Goal: Transaction & Acquisition: Purchase product/service

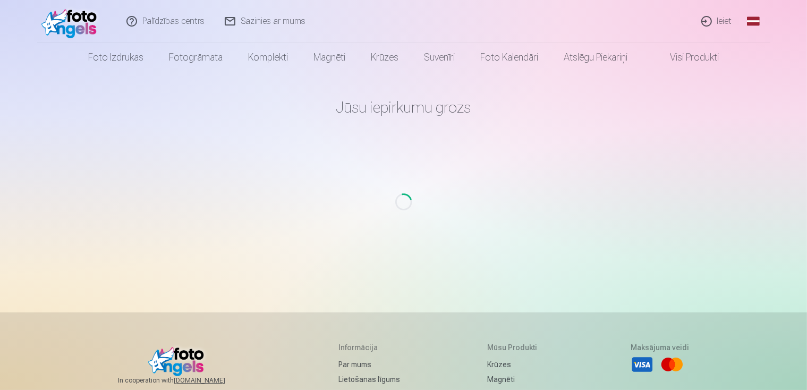
click at [729, 24] on link "Ieiet" at bounding box center [717, 21] width 51 height 43
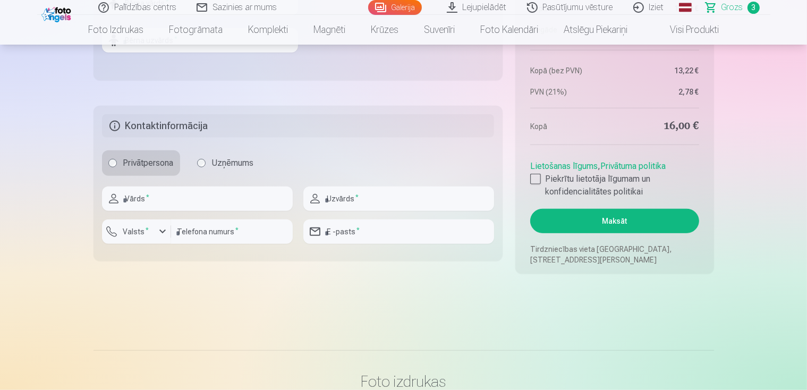
scroll to position [797, 0]
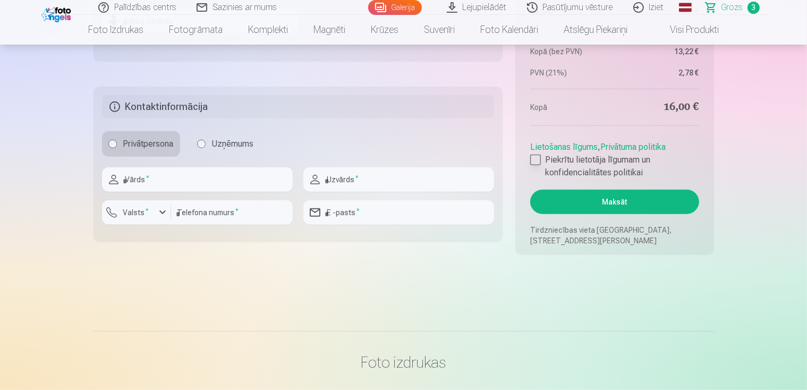
click at [538, 160] on div at bounding box center [535, 160] width 11 height 11
click at [638, 203] on button "Maksāt" at bounding box center [614, 202] width 168 height 24
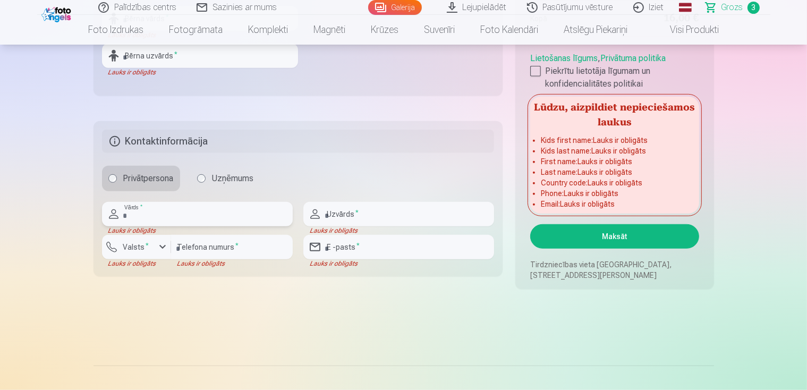
scroll to position [744, 0]
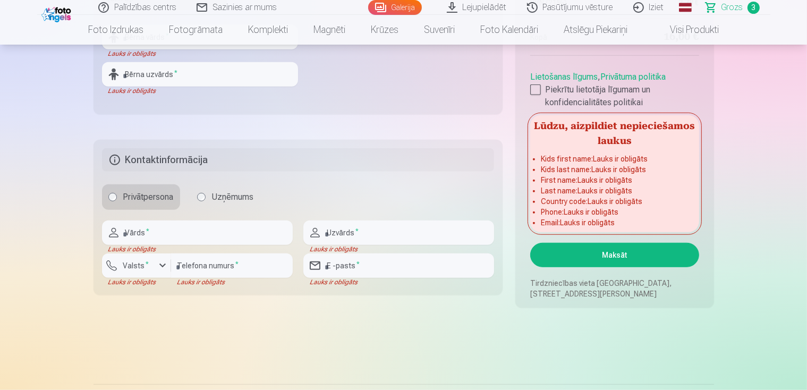
click at [606, 258] on button "Maksāt" at bounding box center [614, 255] width 168 height 24
click at [617, 247] on button "Maksāt" at bounding box center [614, 255] width 168 height 24
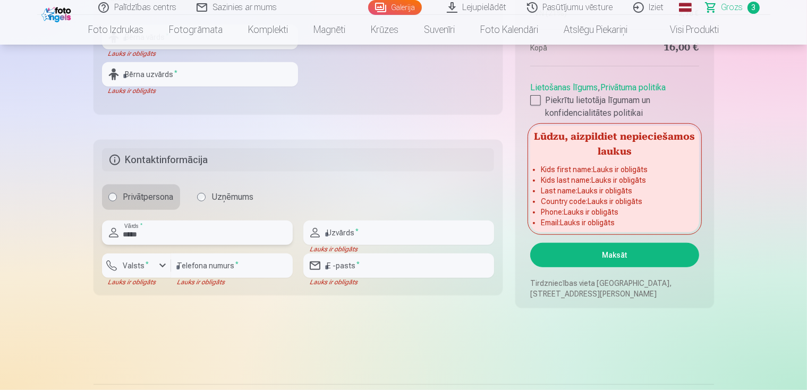
type input "******"
type input "**********"
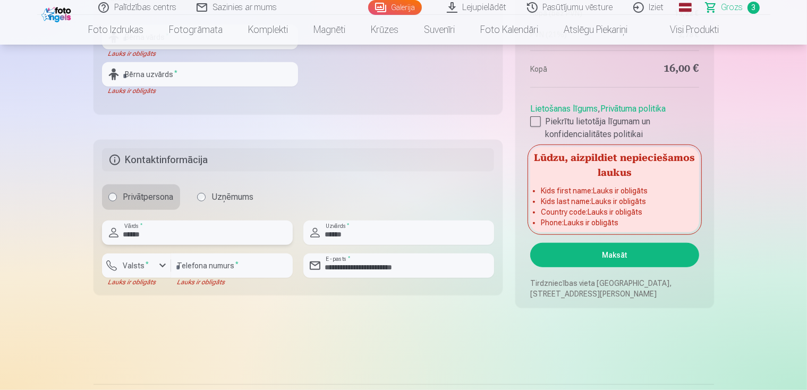
type input "******"
click at [208, 264] on input "number" at bounding box center [232, 265] width 122 height 24
type input "********"
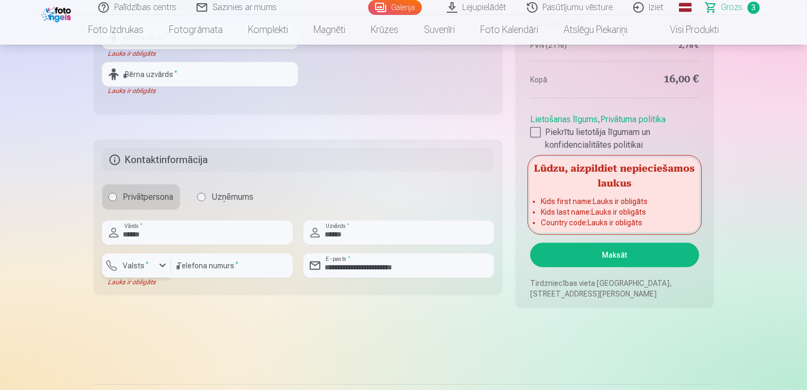
click at [159, 267] on div "button" at bounding box center [162, 265] width 13 height 13
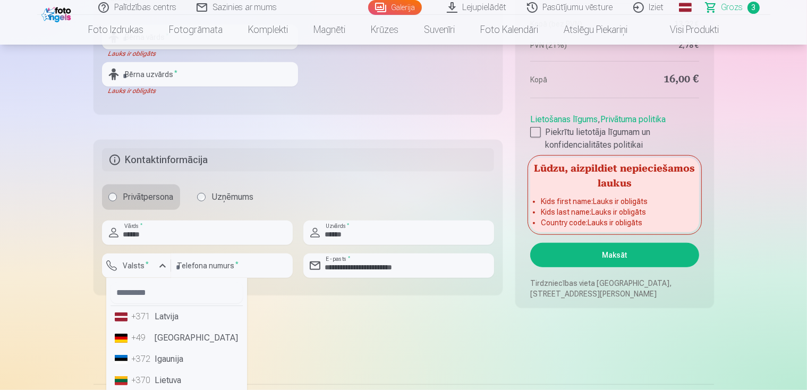
click at [158, 316] on li "+371 Latvija" at bounding box center [177, 316] width 132 height 21
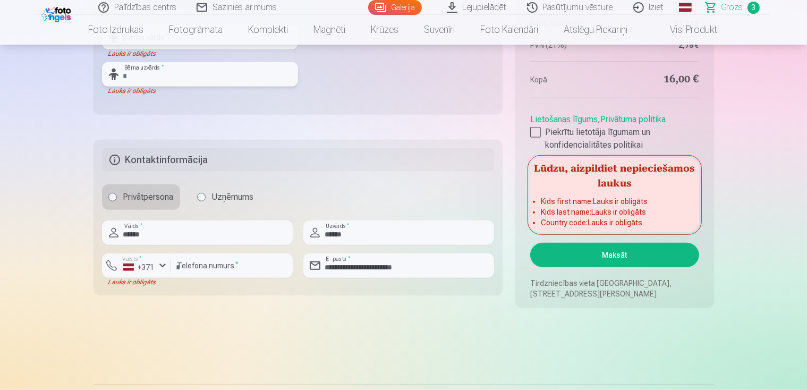
click at [182, 66] on input "text" at bounding box center [200, 74] width 196 height 24
type input "******"
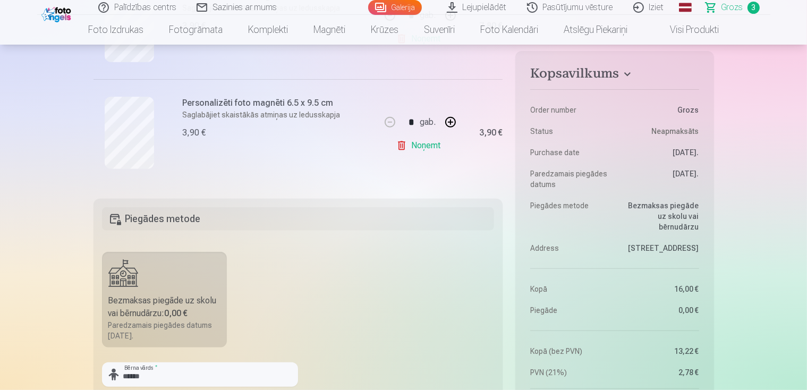
scroll to position [425, 0]
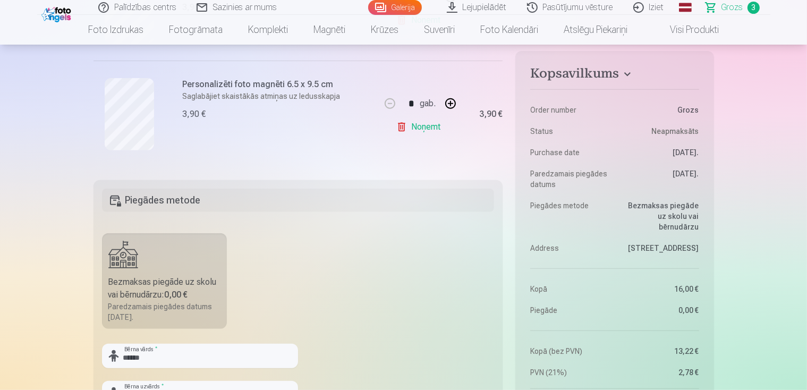
click at [115, 262] on label "Bezmaksas piegāde uz skolu vai bērnudārzu : 0,00 € Paredzamais piegādes datums …" at bounding box center [164, 281] width 125 height 96
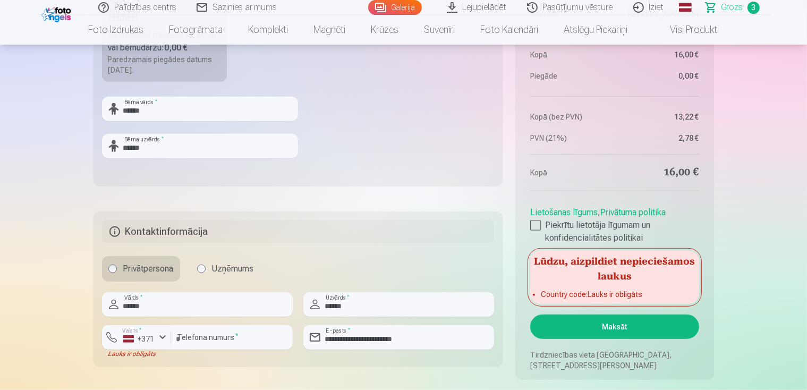
scroll to position [691, 0]
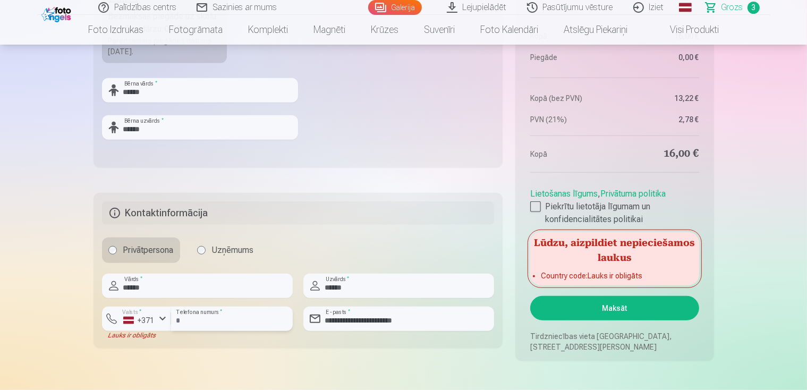
click at [218, 325] on input "********" at bounding box center [232, 319] width 122 height 24
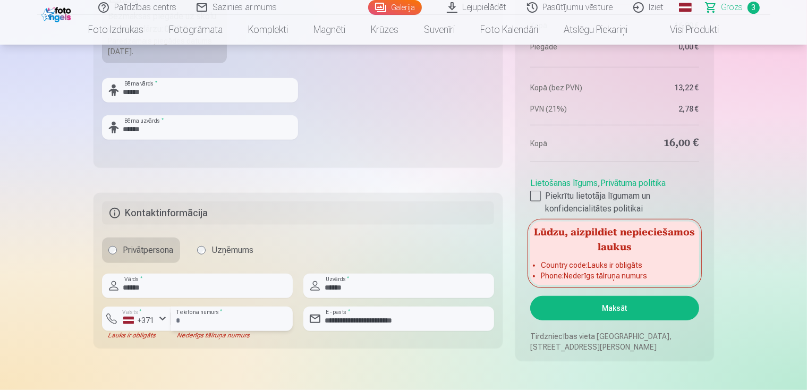
type input "*"
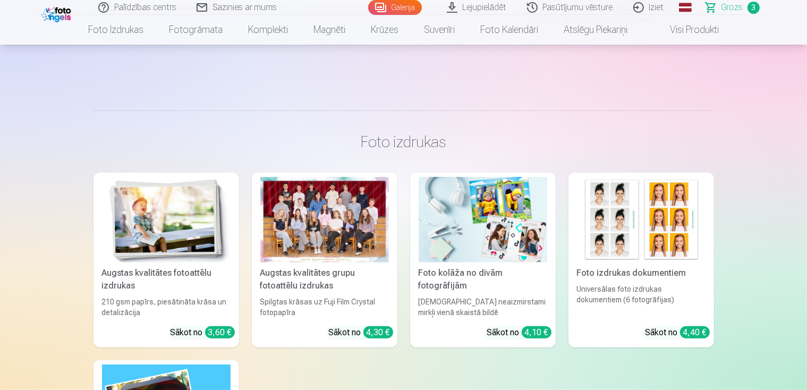
type input "**"
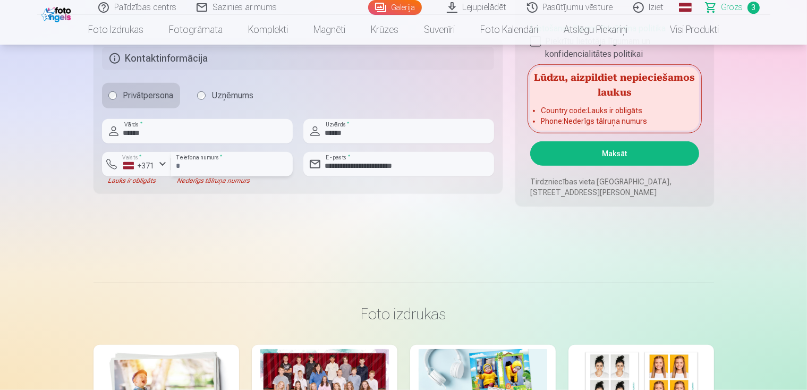
scroll to position [687, 0]
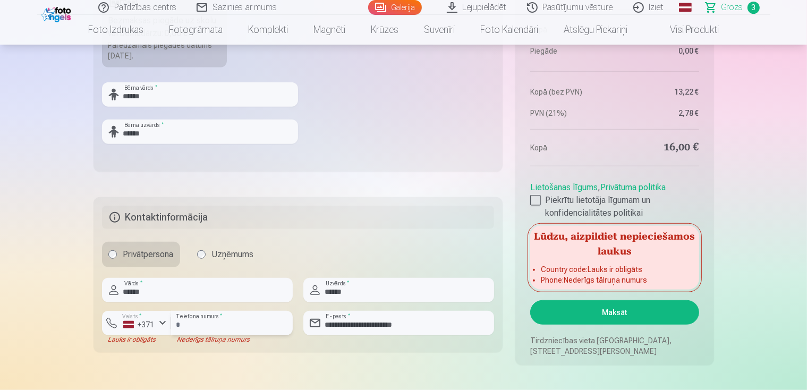
click at [191, 329] on input "**" at bounding box center [232, 323] width 122 height 24
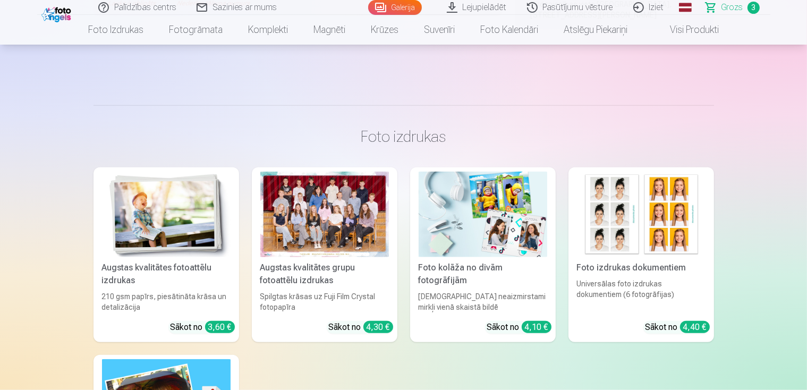
type input "**"
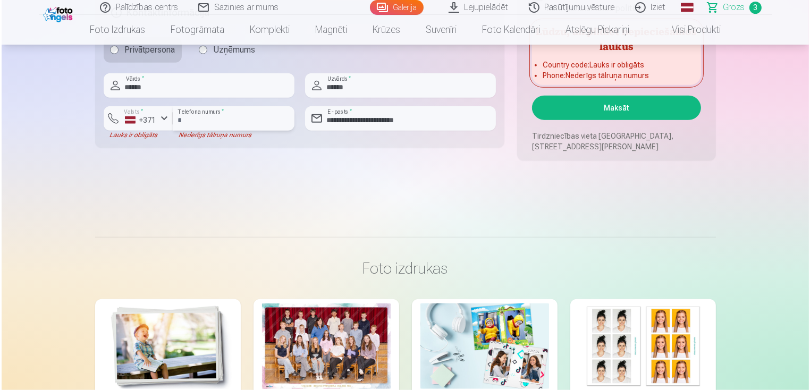
scroll to position [785, 0]
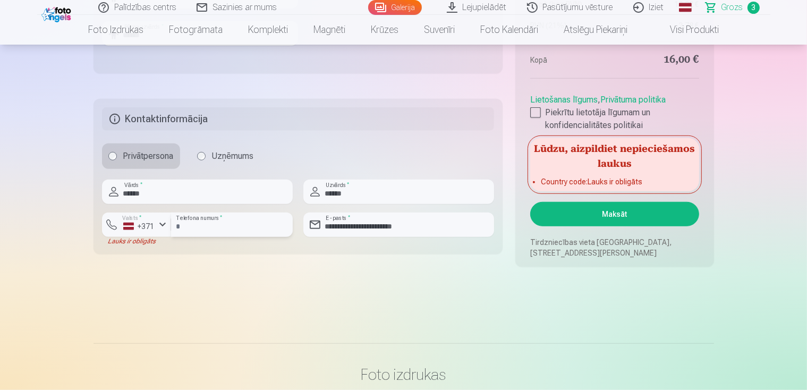
type input "********"
click at [587, 221] on button "Maksāt" at bounding box center [614, 214] width 168 height 24
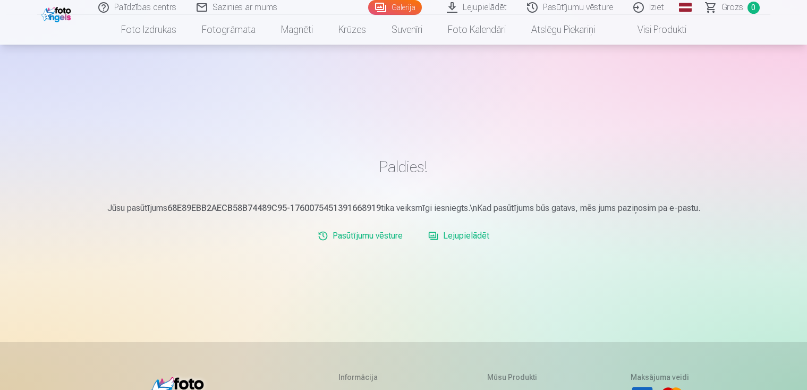
scroll to position [53, 0]
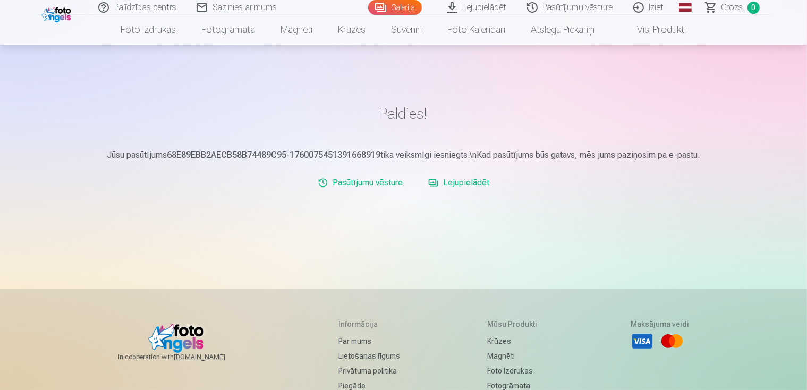
click at [378, 7] on link "Galerija" at bounding box center [395, 7] width 54 height 15
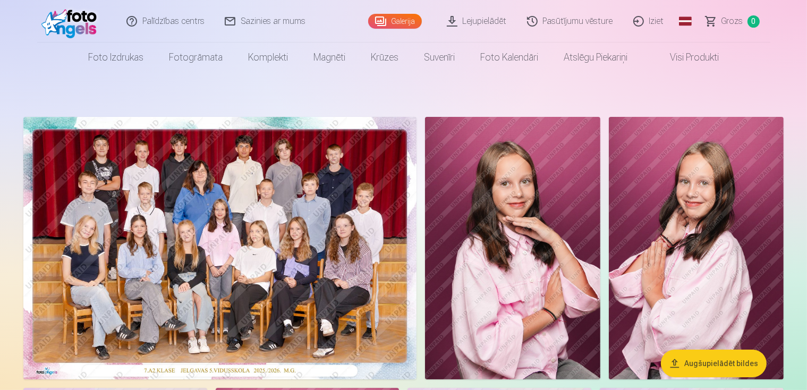
click at [522, 181] on img at bounding box center [512, 248] width 175 height 263
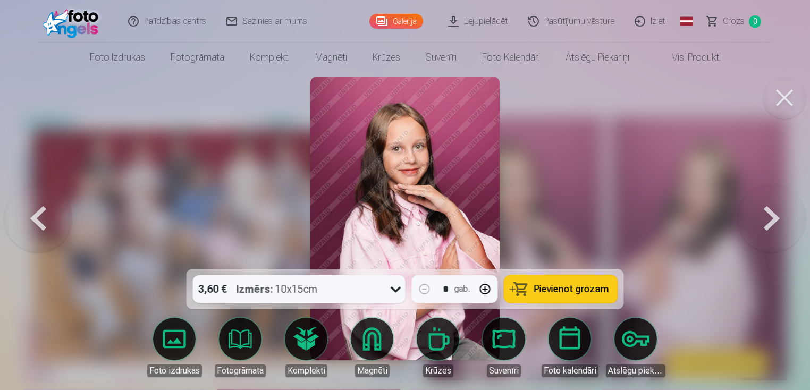
click at [763, 223] on button at bounding box center [772, 219] width 68 height 80
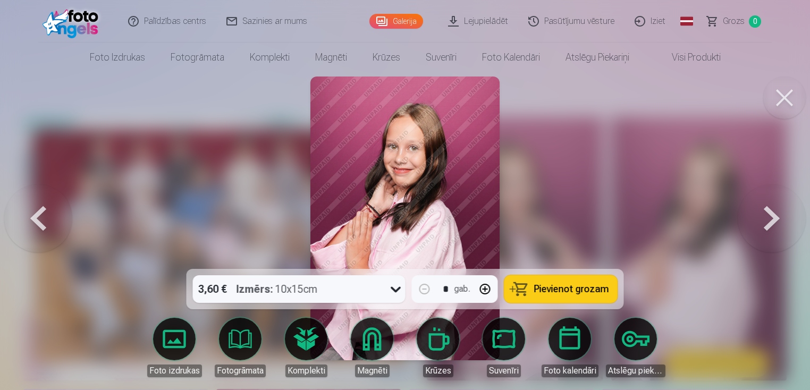
click at [763, 223] on button at bounding box center [772, 219] width 68 height 80
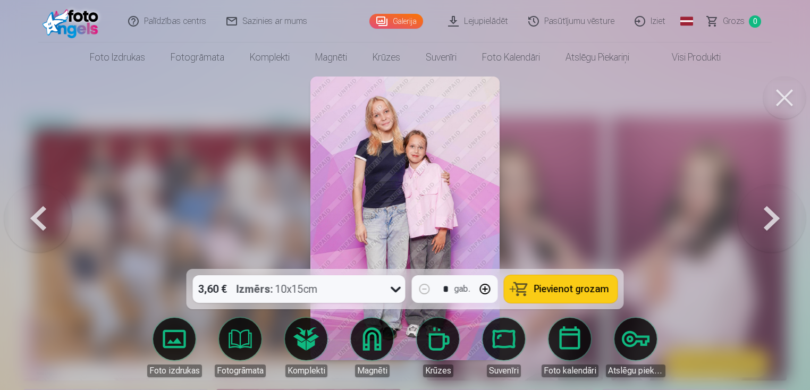
click at [763, 223] on button at bounding box center [772, 219] width 68 height 80
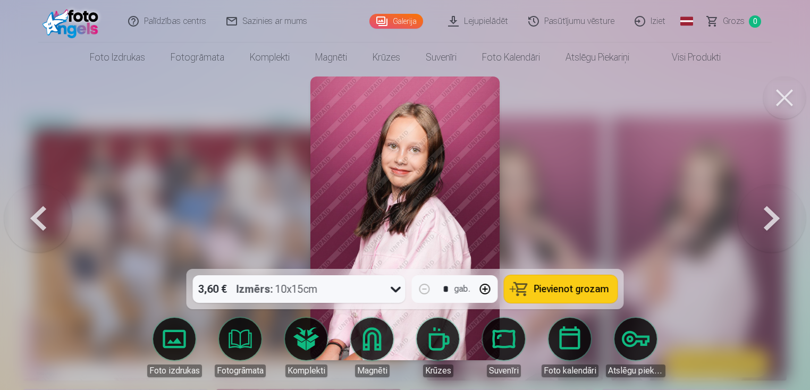
click at [764, 223] on button at bounding box center [772, 219] width 68 height 80
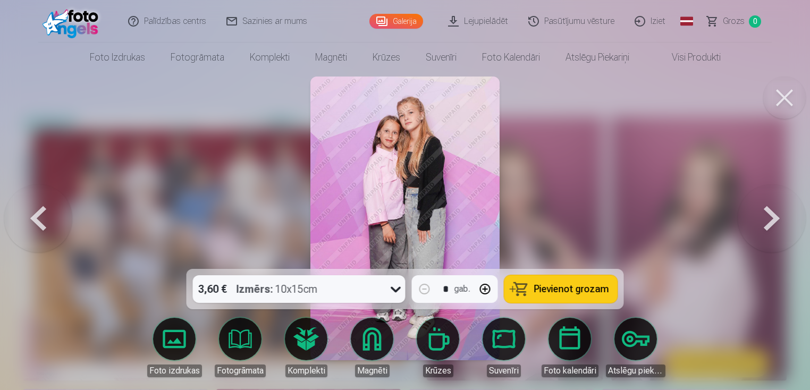
click at [764, 223] on button at bounding box center [772, 219] width 68 height 80
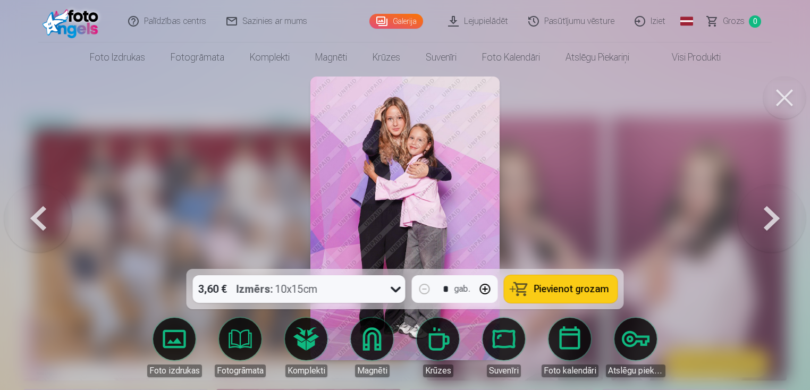
click at [764, 223] on button at bounding box center [772, 219] width 68 height 80
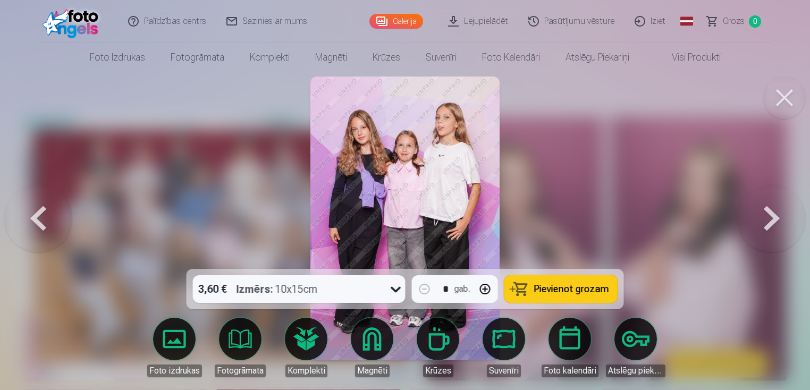
click at [764, 223] on button at bounding box center [772, 219] width 68 height 80
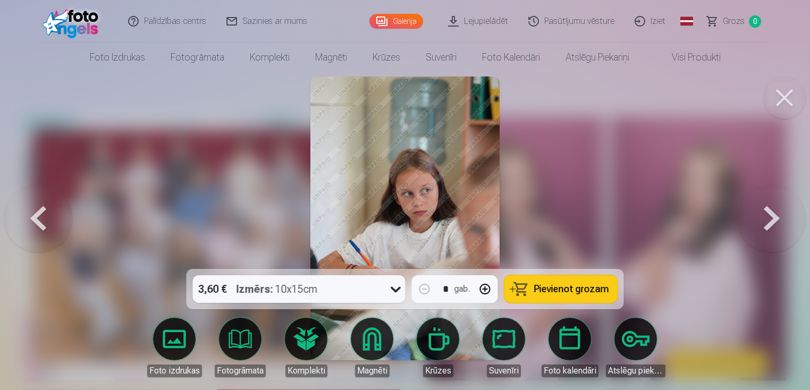
click at [765, 223] on button at bounding box center [772, 219] width 68 height 80
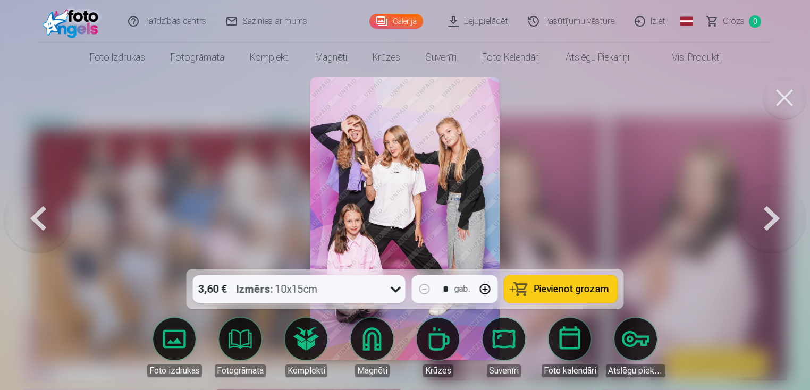
click at [765, 223] on button at bounding box center [772, 219] width 68 height 80
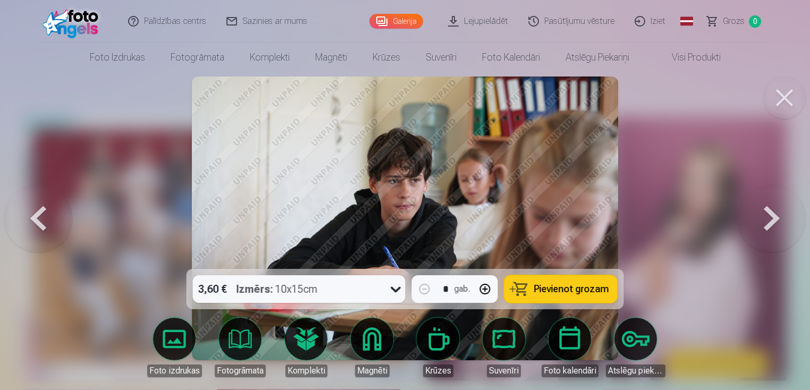
click at [765, 223] on button at bounding box center [772, 219] width 68 height 80
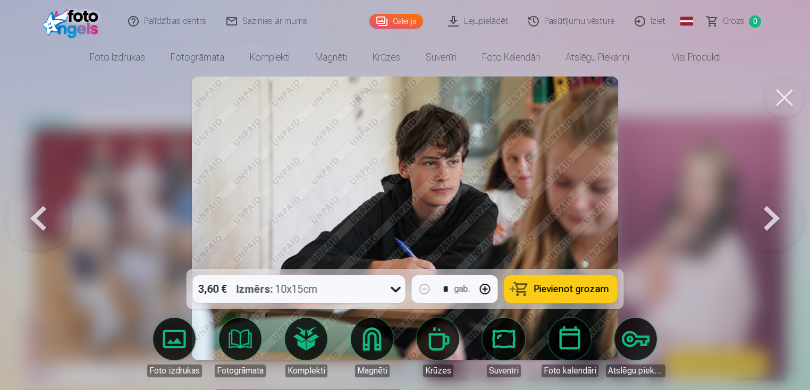
click at [765, 223] on button at bounding box center [772, 219] width 68 height 80
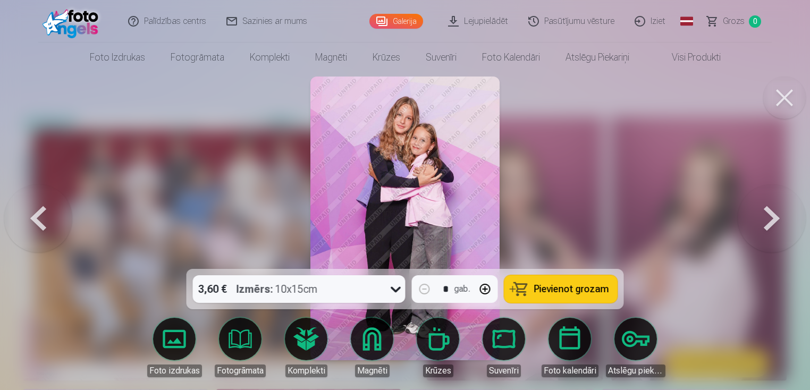
click at [765, 223] on button at bounding box center [772, 219] width 68 height 80
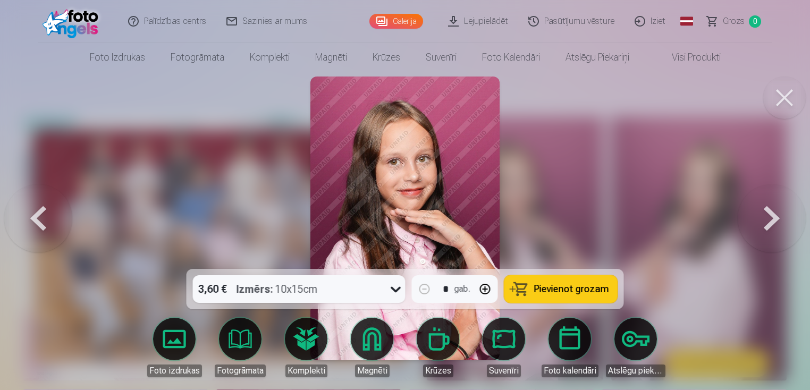
click at [773, 102] on button at bounding box center [784, 98] width 43 height 43
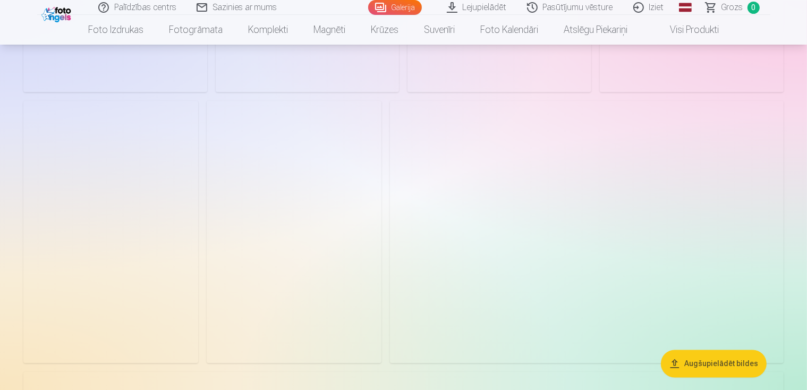
scroll to position [1913, 0]
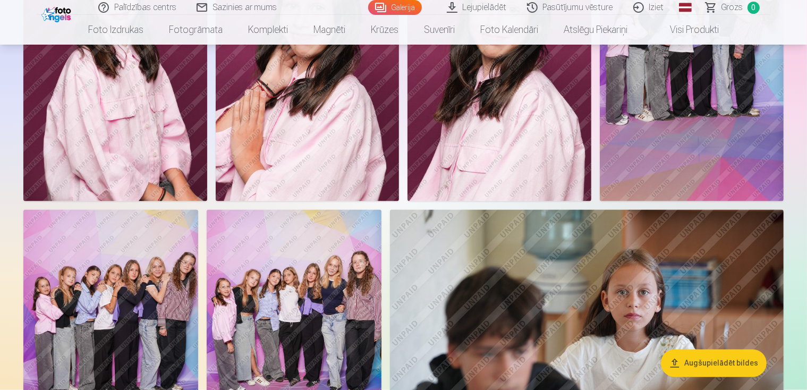
click at [400, 6] on link "Galerija" at bounding box center [395, 7] width 54 height 15
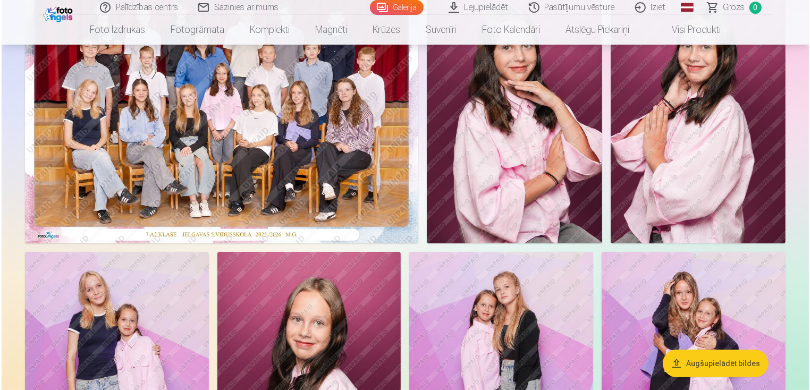
scroll to position [75, 0]
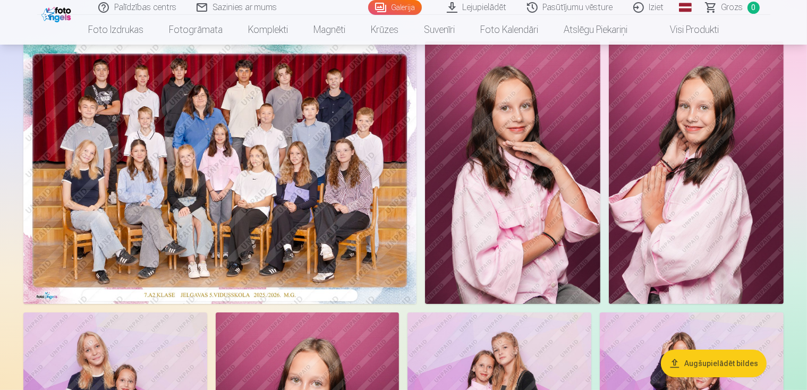
click at [542, 147] on img at bounding box center [512, 172] width 175 height 263
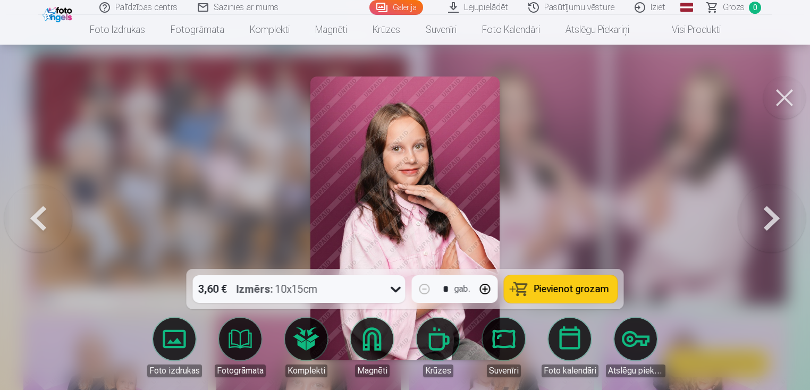
click at [775, 218] on button at bounding box center [772, 219] width 68 height 80
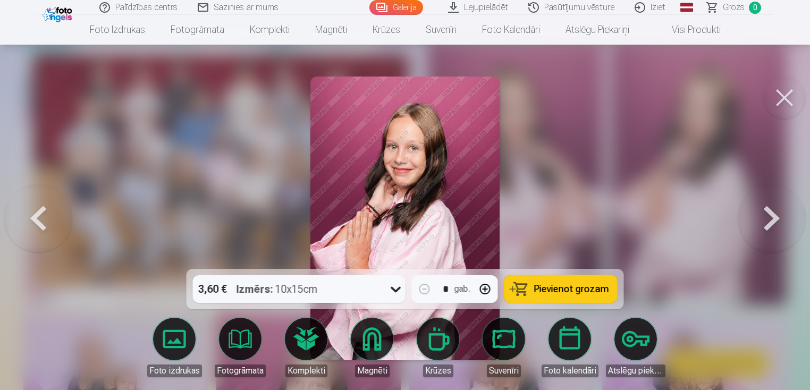
click at [775, 218] on button at bounding box center [772, 219] width 68 height 80
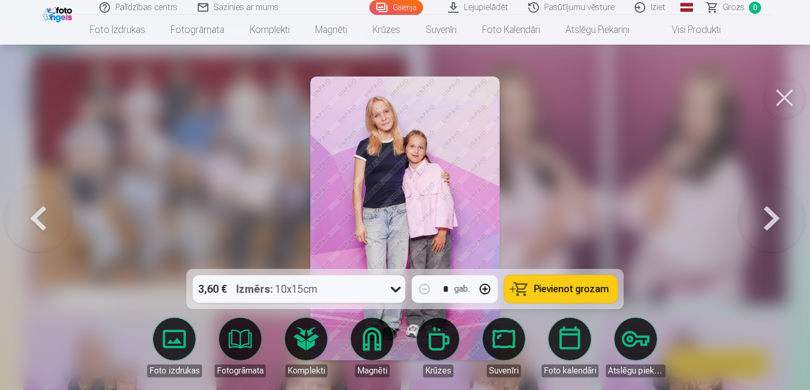
click at [775, 218] on button at bounding box center [772, 219] width 68 height 80
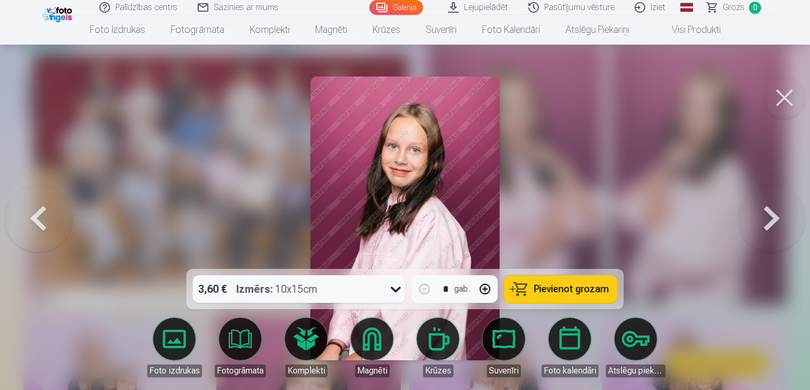
click at [775, 218] on button at bounding box center [772, 219] width 68 height 80
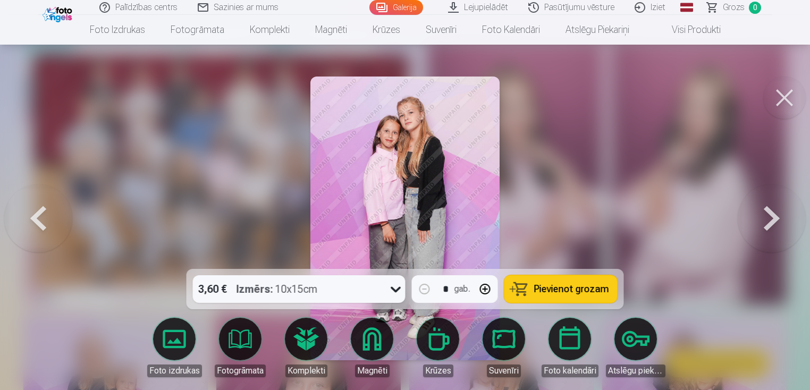
click at [776, 214] on button at bounding box center [772, 219] width 68 height 80
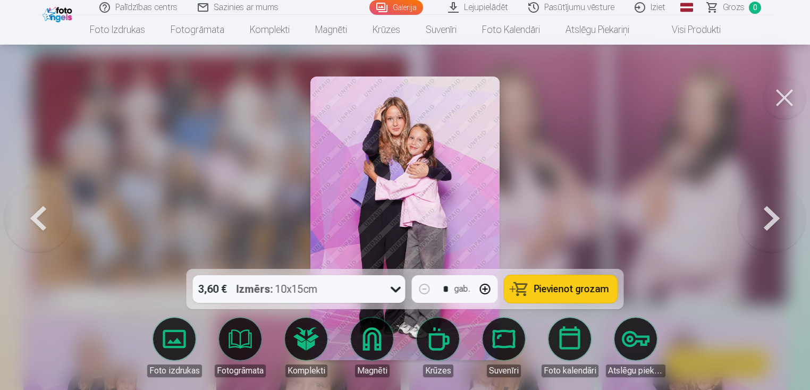
click at [772, 199] on button at bounding box center [772, 219] width 68 height 80
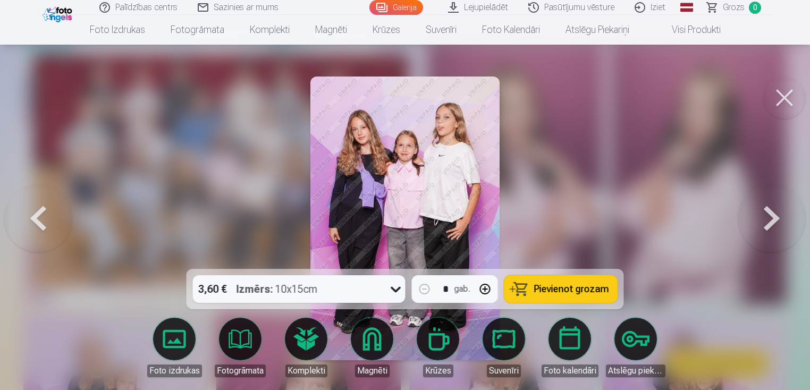
click at [771, 198] on button at bounding box center [772, 219] width 68 height 80
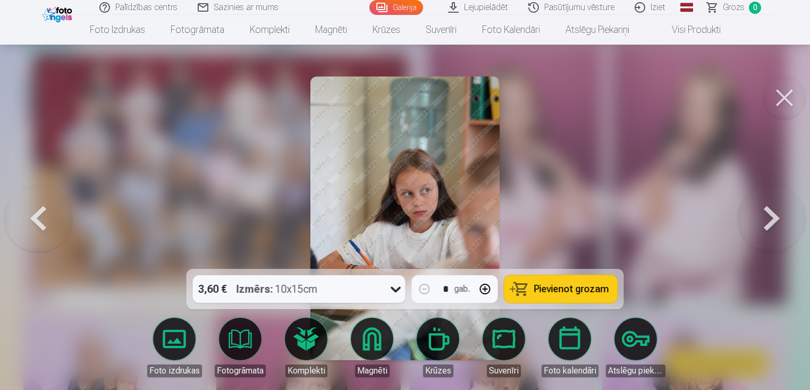
click at [770, 196] on button at bounding box center [772, 219] width 68 height 80
